Goal: Task Accomplishment & Management: Use online tool/utility

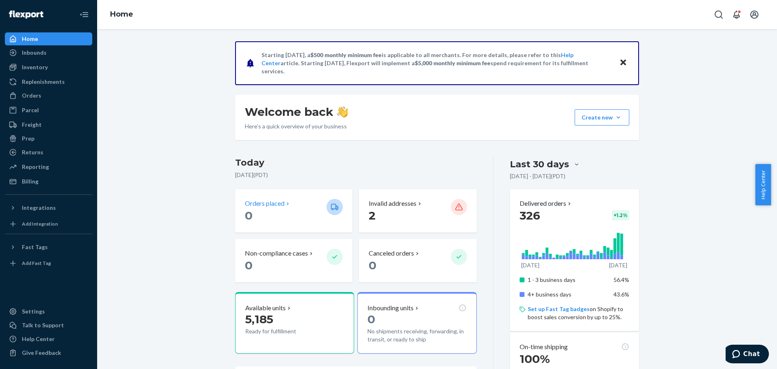
click at [249, 207] on p "Orders placed" at bounding box center [265, 203] width 40 height 9
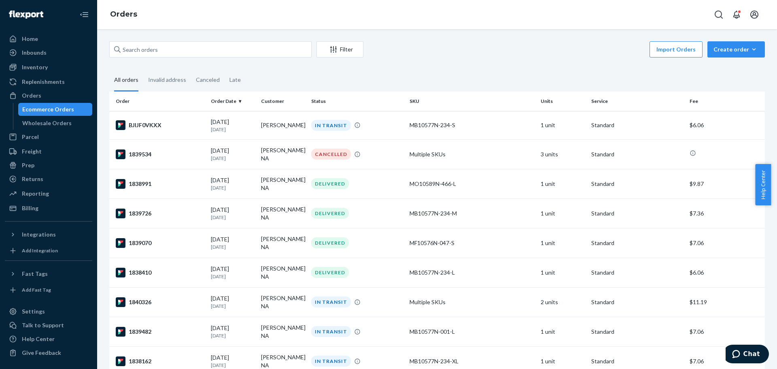
click at [669, 48] on button "Import Orders" at bounding box center [676, 49] width 53 height 16
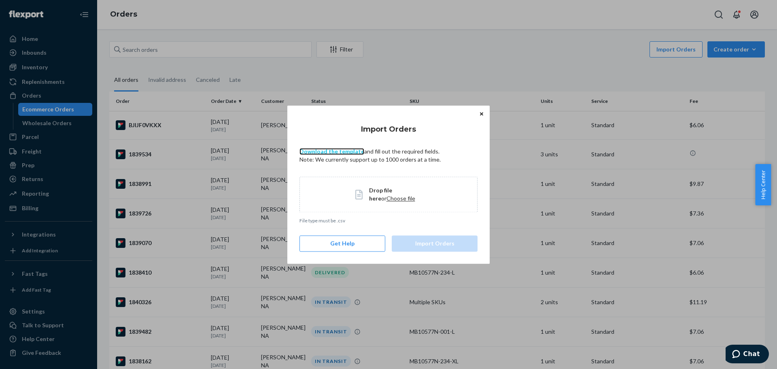
click at [323, 150] on link "Download the template" at bounding box center [332, 151] width 65 height 7
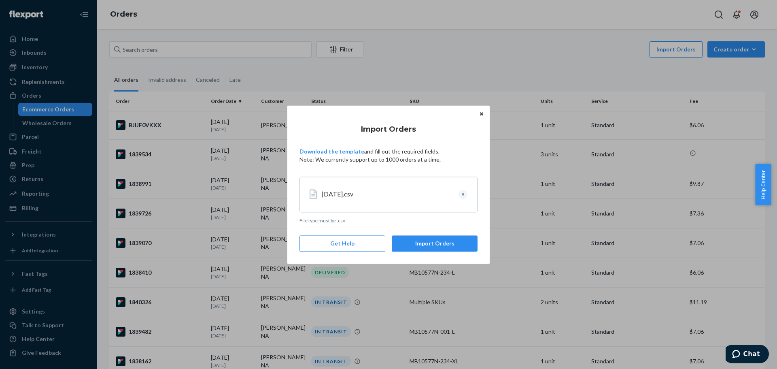
click at [436, 241] on button "Import Orders" at bounding box center [435, 243] width 86 height 16
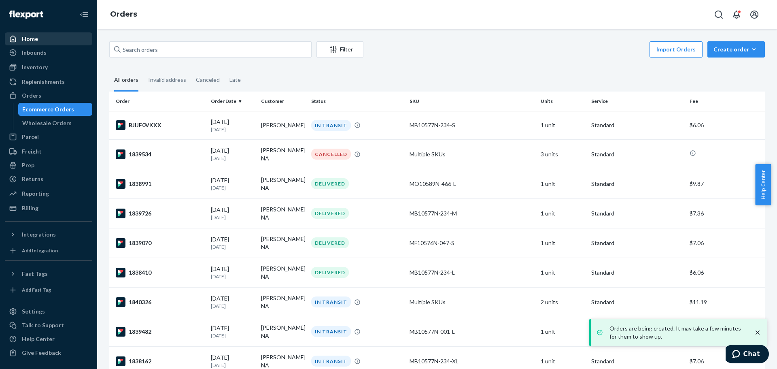
click at [40, 35] on div "Home" at bounding box center [49, 38] width 86 height 11
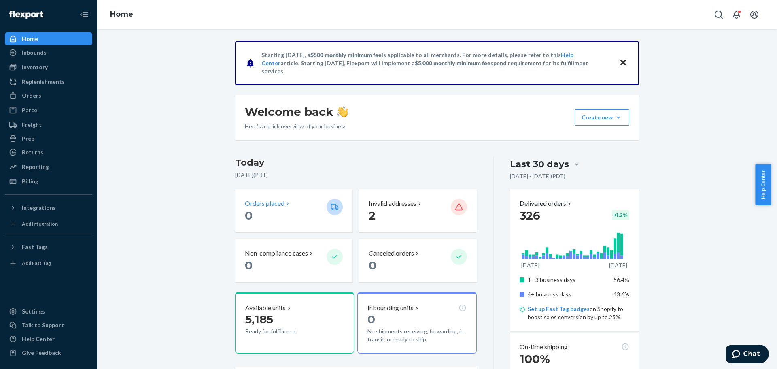
click at [268, 203] on p "Orders placed" at bounding box center [265, 203] width 40 height 9
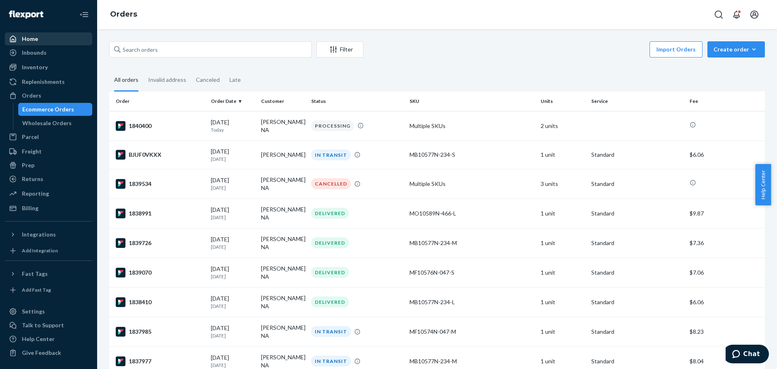
click at [49, 37] on div "Home" at bounding box center [49, 38] width 86 height 11
